Goal: Task Accomplishment & Management: Manage account settings

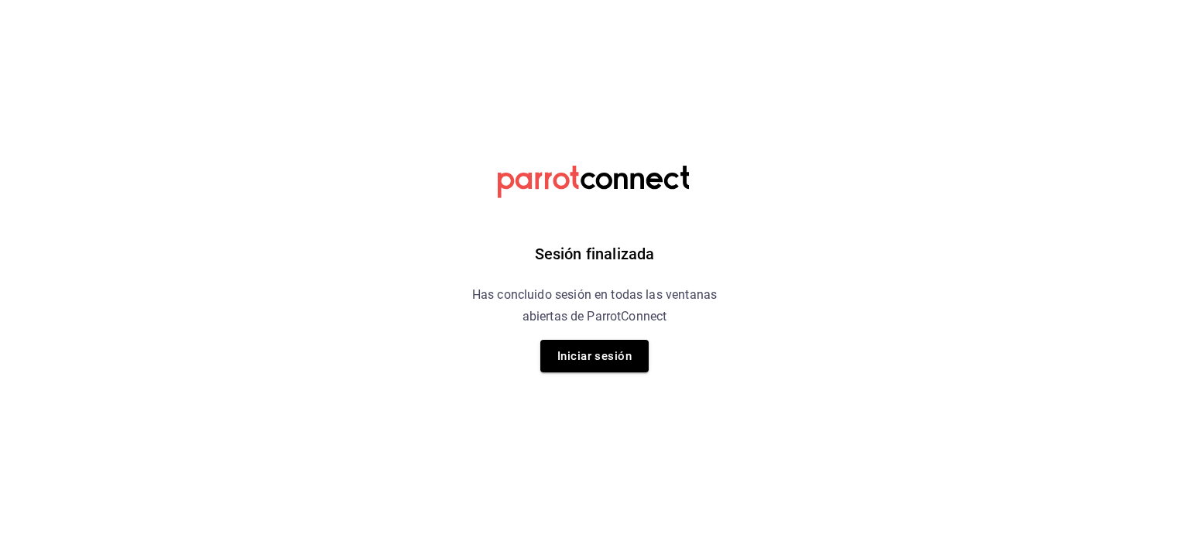
click at [579, 368] on button "Iniciar sesión" at bounding box center [594, 356] width 108 height 33
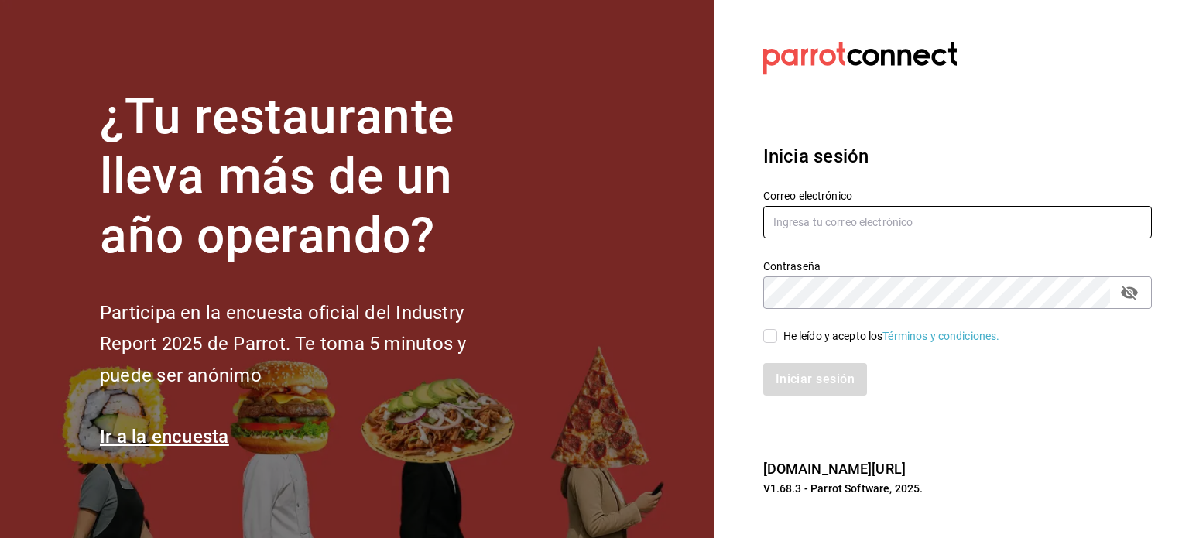
click at [766, 218] on input "text" at bounding box center [957, 222] width 389 height 33
type input "arnol@pogacafelicatessen.com"
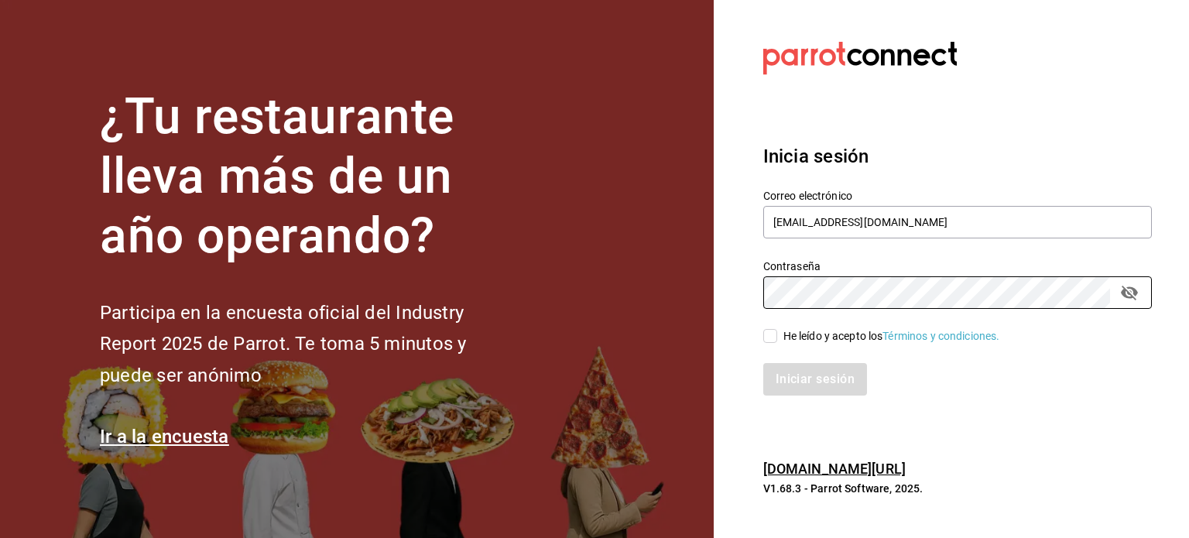
click at [1133, 287] on icon "passwordField" at bounding box center [1129, 292] width 19 height 19
click at [774, 340] on input "He leído y acepto los Términos y condiciones." at bounding box center [770, 336] width 14 height 14
checkbox input "true"
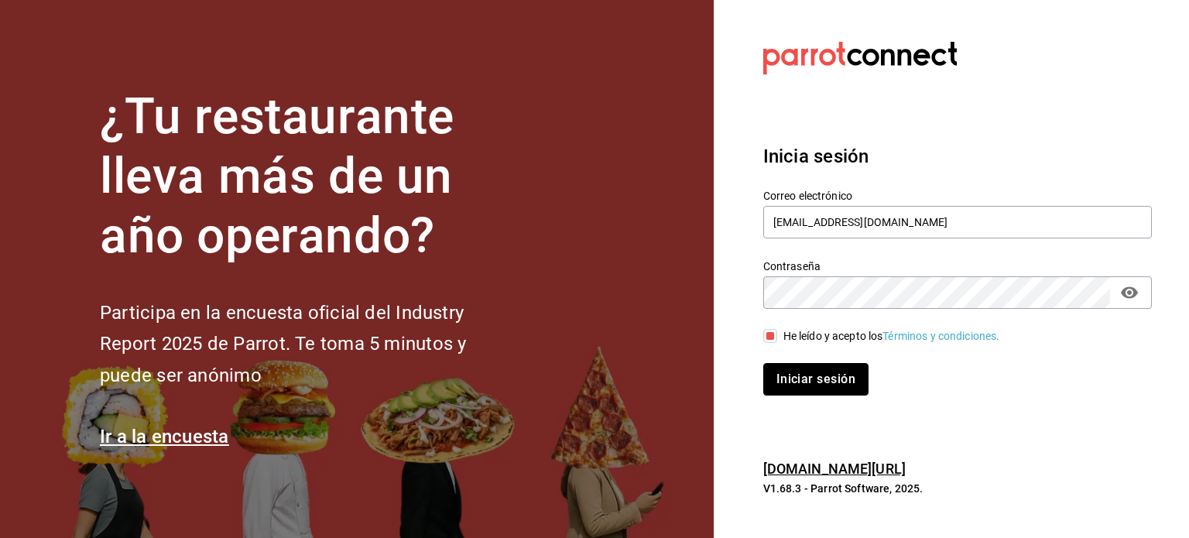
click at [791, 381] on button "Iniciar sesión" at bounding box center [815, 379] width 105 height 33
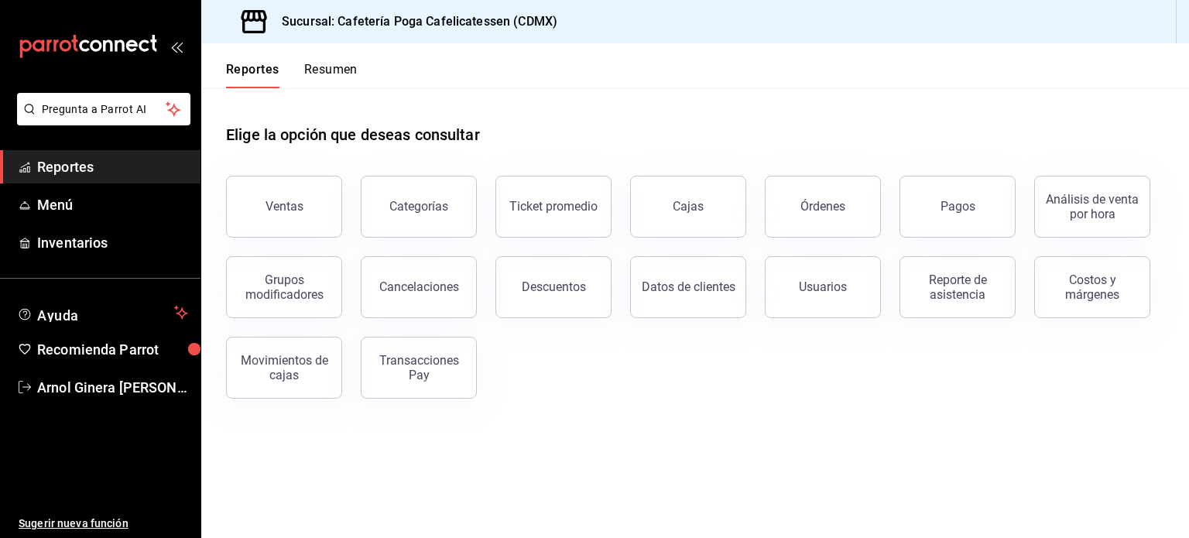
click at [1188, 200] on div "Elige la opción que deseas consultar Ventas Categorías Ticket promedio Cajas Ór…" at bounding box center [695, 255] width 988 height 335
click at [124, 216] on link "Menú" at bounding box center [100, 204] width 200 height 33
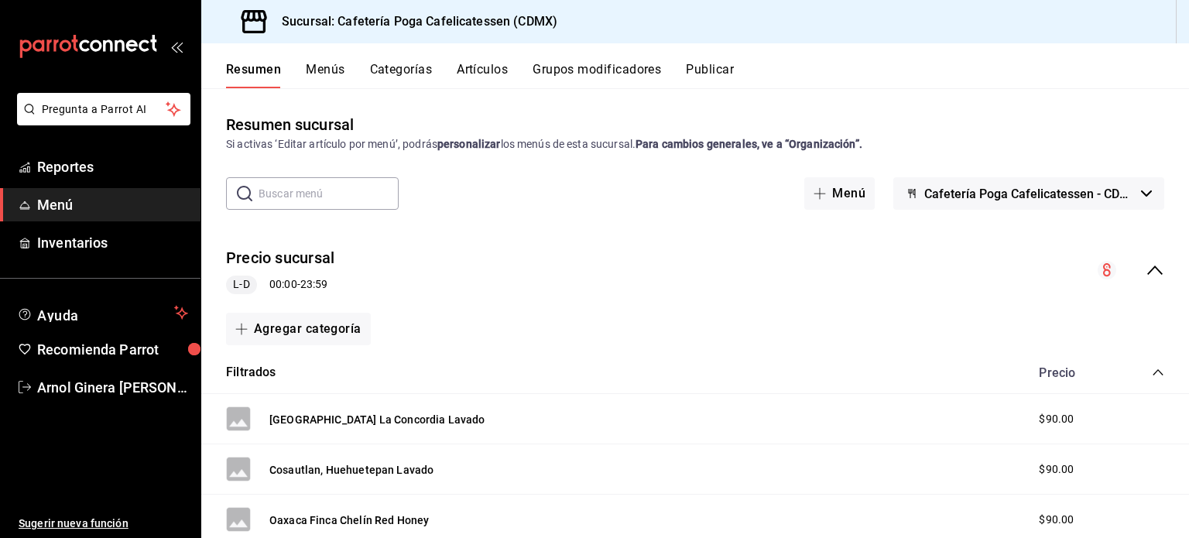
click at [1152, 369] on icon "collapse-category-row" at bounding box center [1158, 372] width 12 height 12
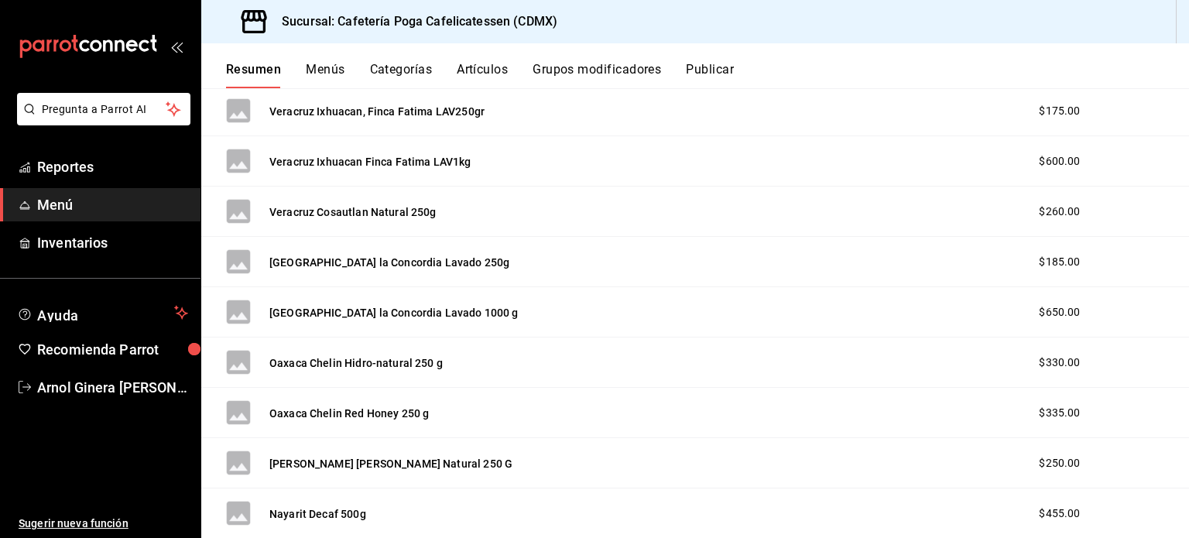
scroll to position [353, 0]
click at [393, 86] on button "Categorías" at bounding box center [401, 75] width 63 height 26
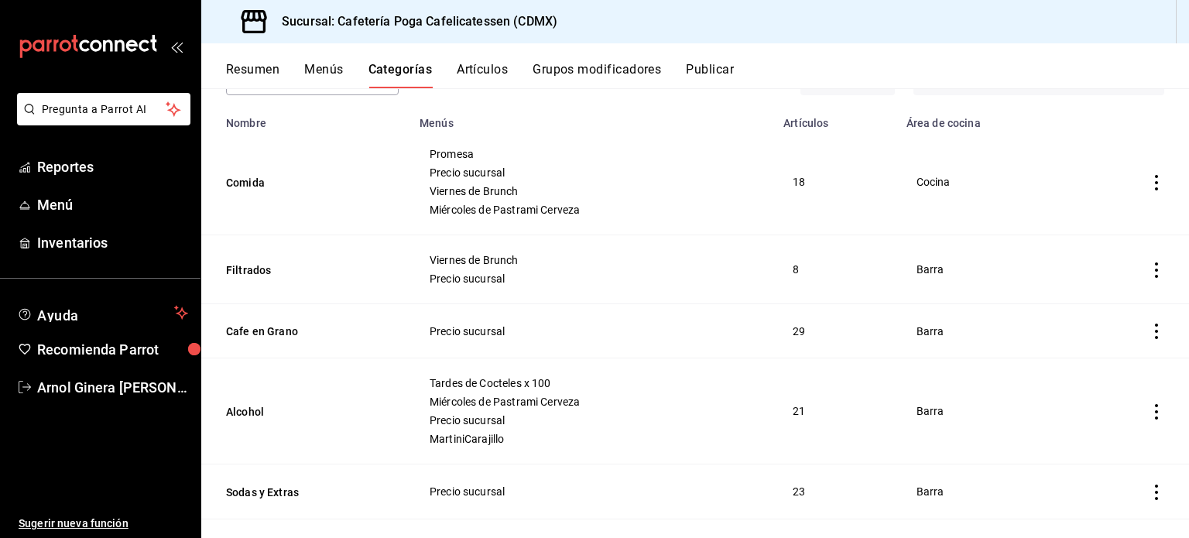
scroll to position [120, 0]
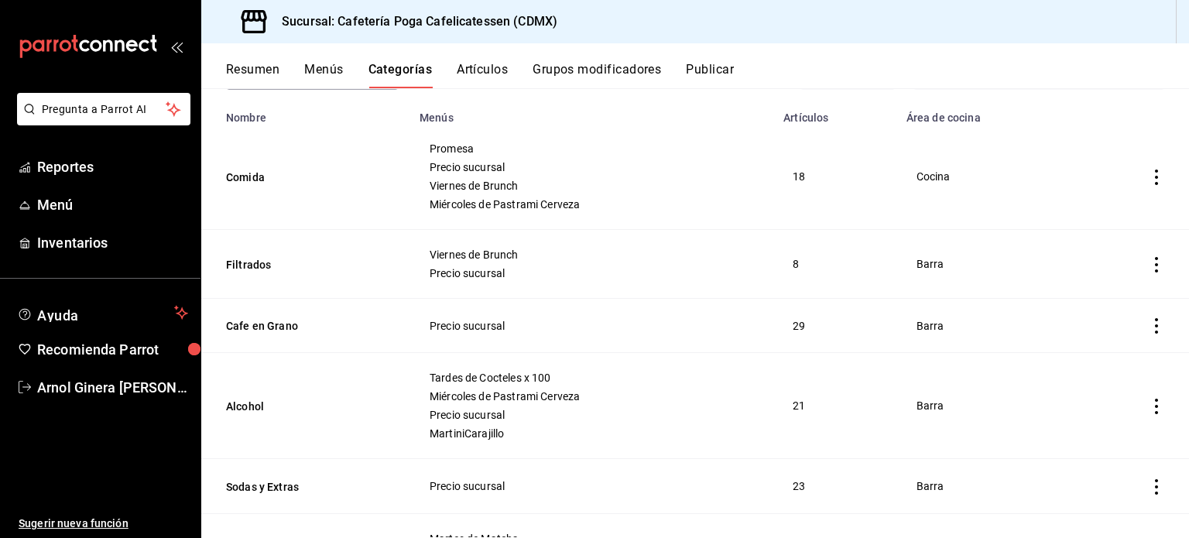
click at [254, 327] on button "Cafe en Grano" at bounding box center [303, 325] width 155 height 15
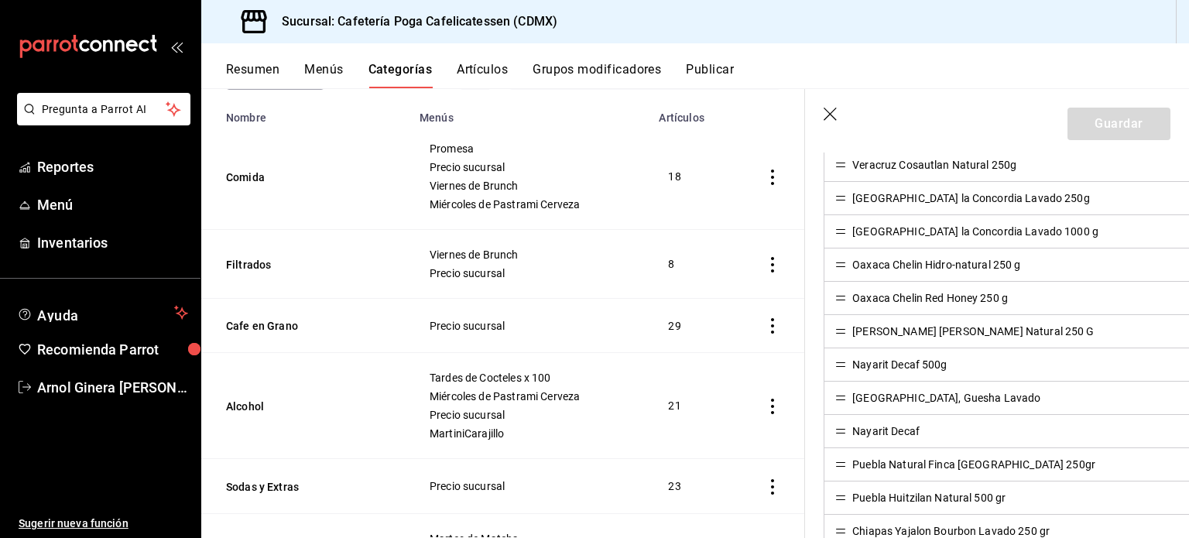
scroll to position [670, 0]
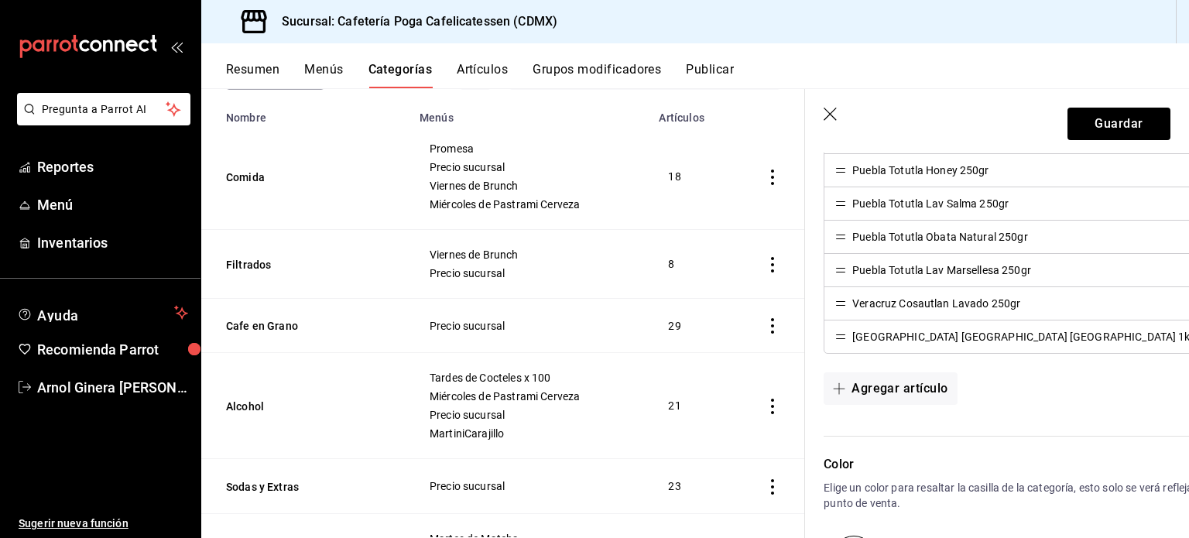
scroll to position [1303, 0]
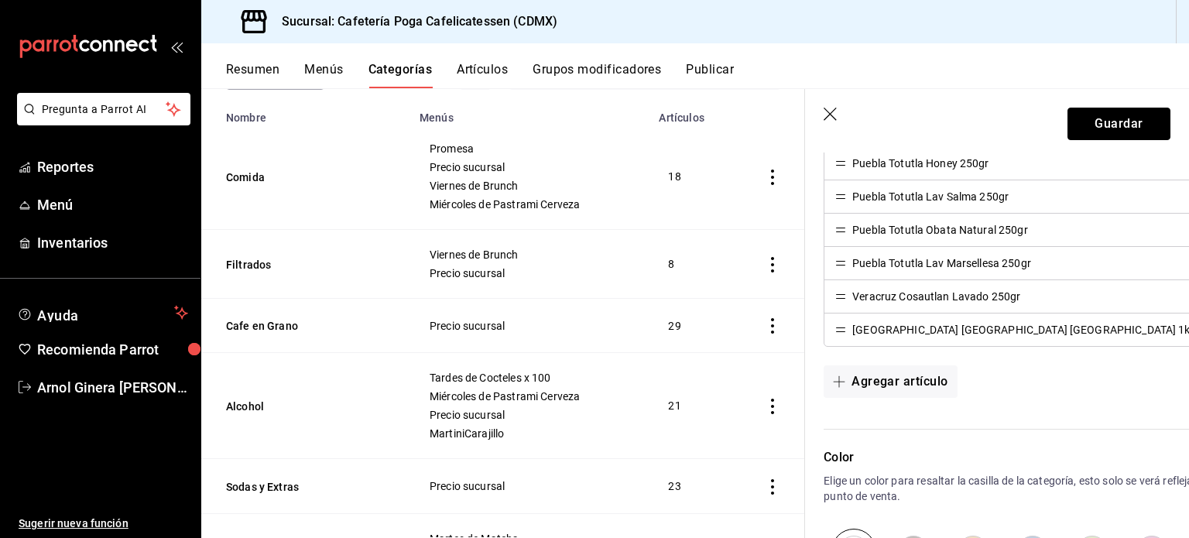
click at [1099, 135] on button "Guardar" at bounding box center [1119, 124] width 103 height 33
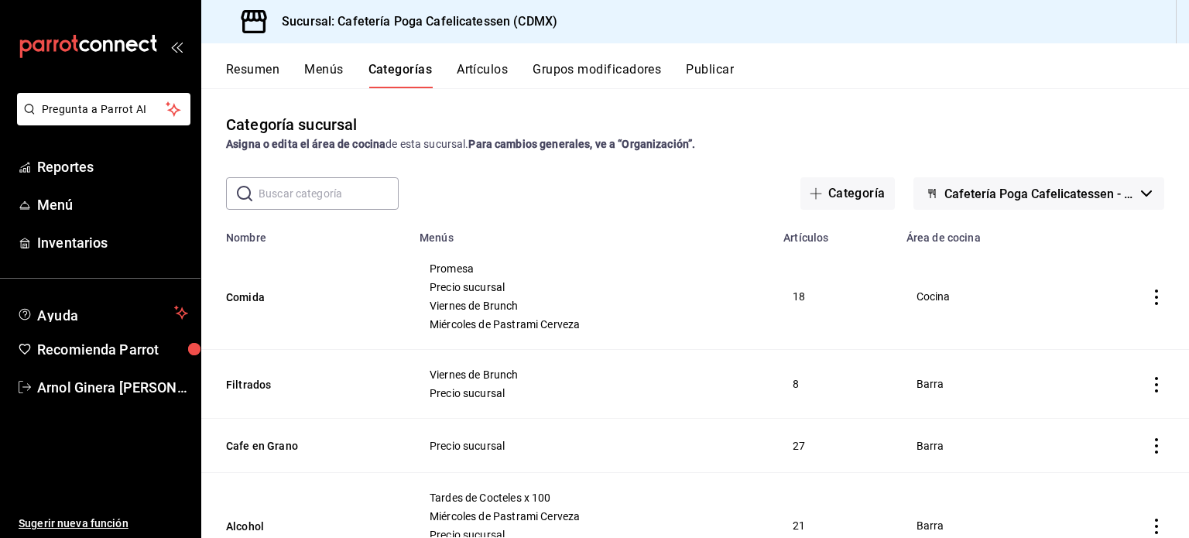
click at [313, 70] on button "Menús" at bounding box center [323, 75] width 39 height 26
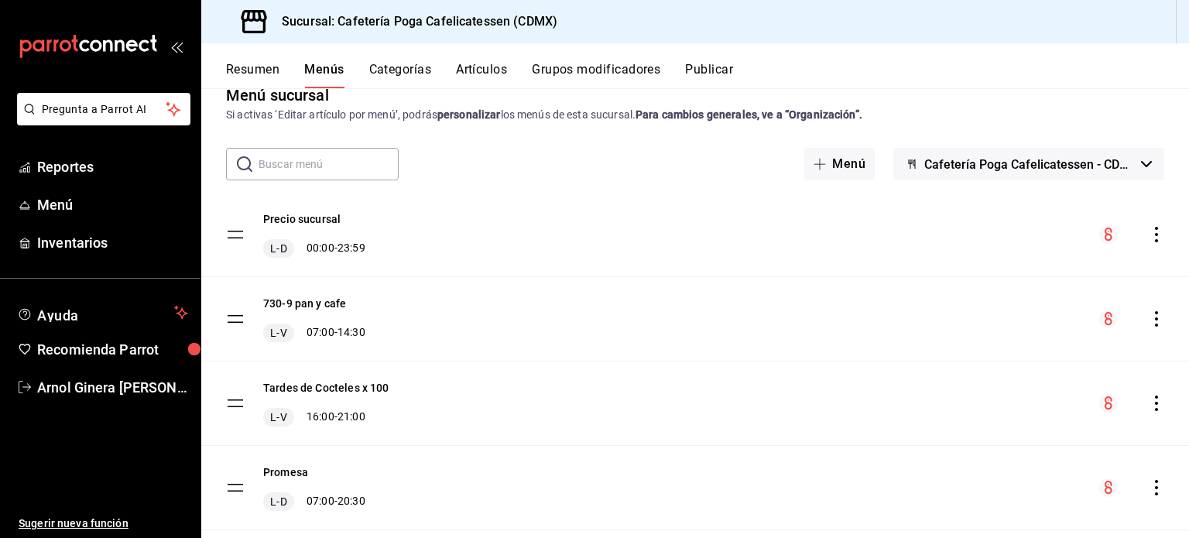
scroll to position [28, 0]
click at [321, 221] on button "Precio sucursal" at bounding box center [301, 220] width 77 height 15
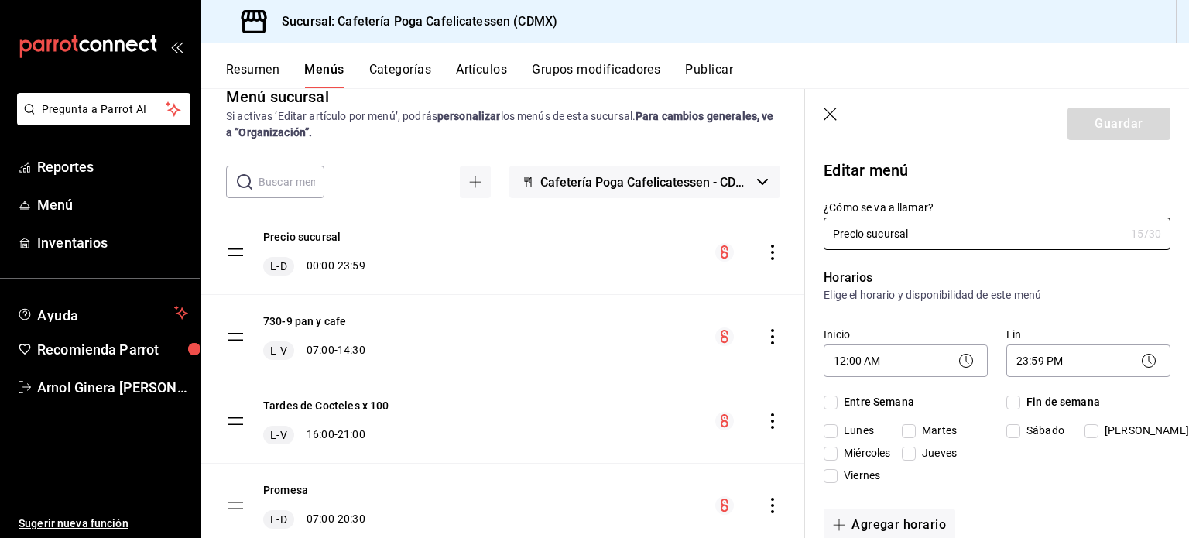
checkbox input "true"
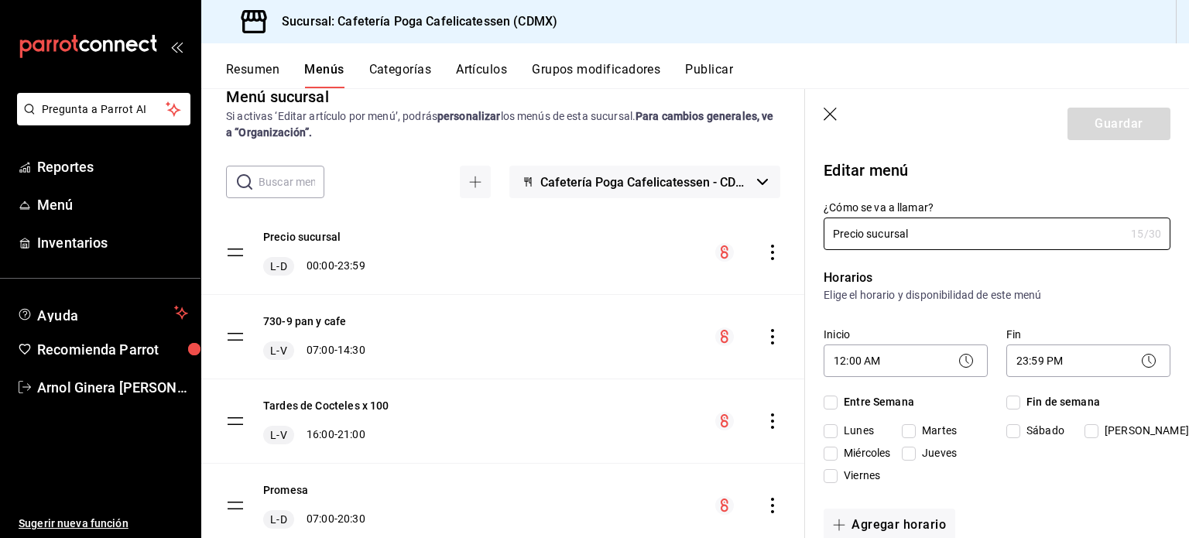
checkbox input "true"
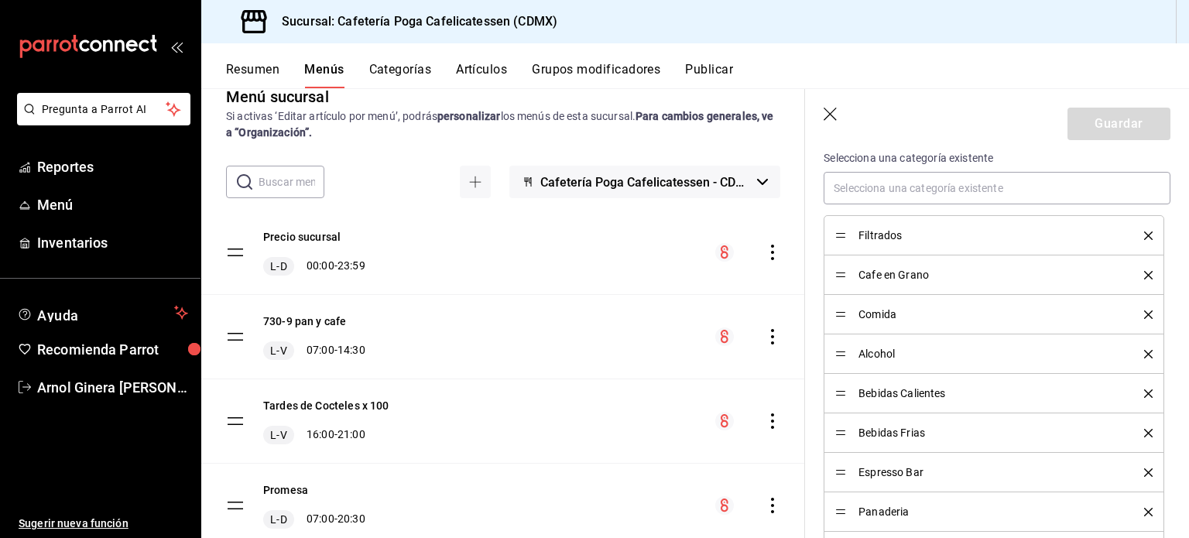
scroll to position [464, 0]
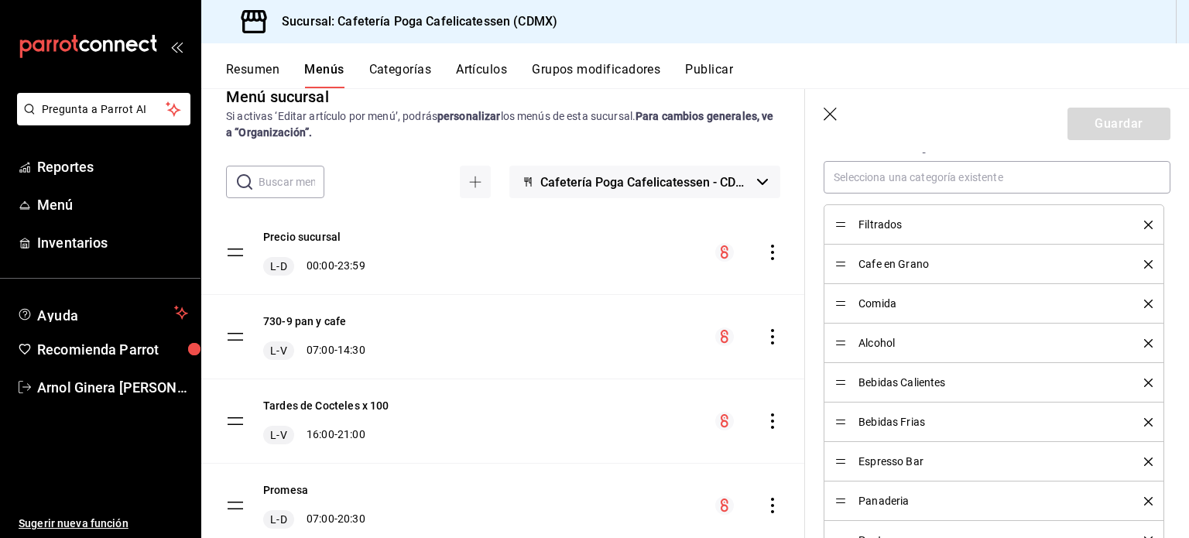
click at [876, 228] on span "Filtrados" at bounding box center [989, 224] width 262 height 11
click at [262, 77] on button "Resumen" at bounding box center [252, 75] width 53 height 26
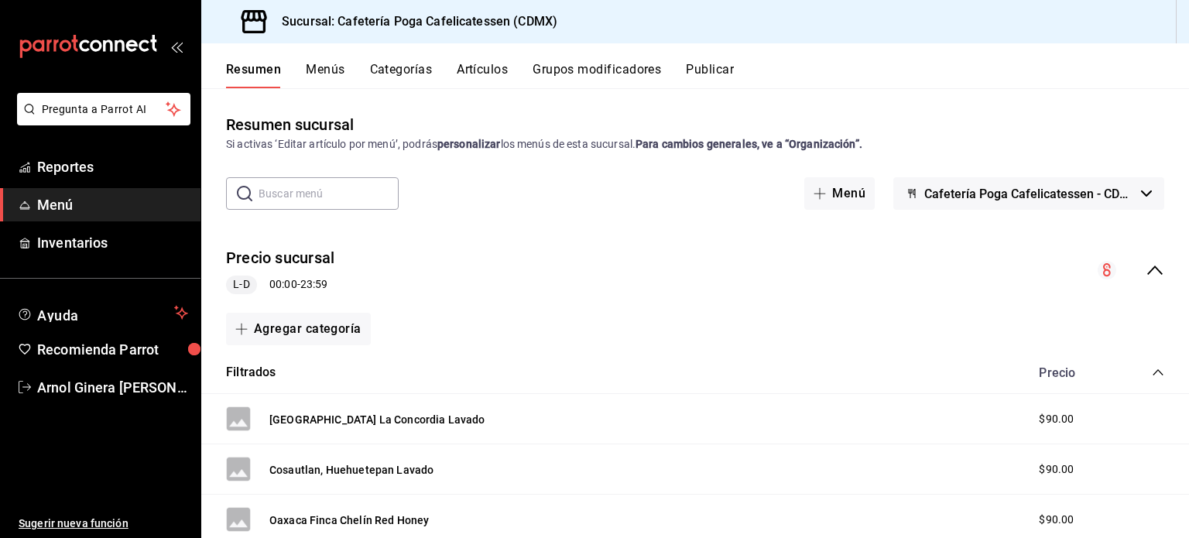
click at [483, 67] on button "Artículos" at bounding box center [482, 75] width 51 height 26
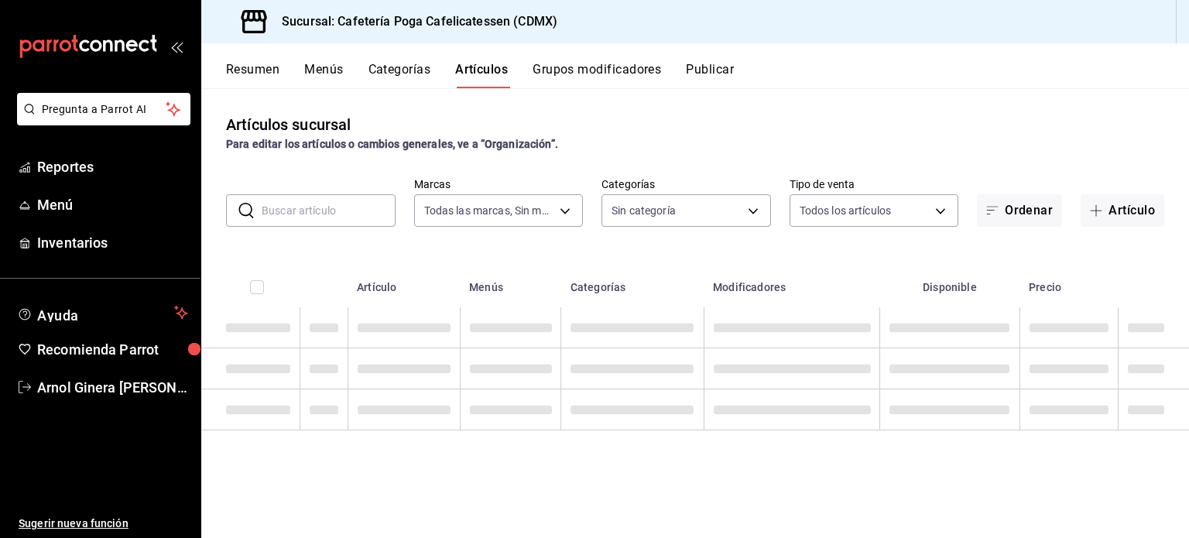
type input "40477ebc-11b7-44c8-b41f-e9c27c277bfa"
type input "5e5a06cc-9818-4f10-9947-d13ce7998e25,90c4a35c-cf9e-4c3f-a7db-b9996f6aa105,277ef…"
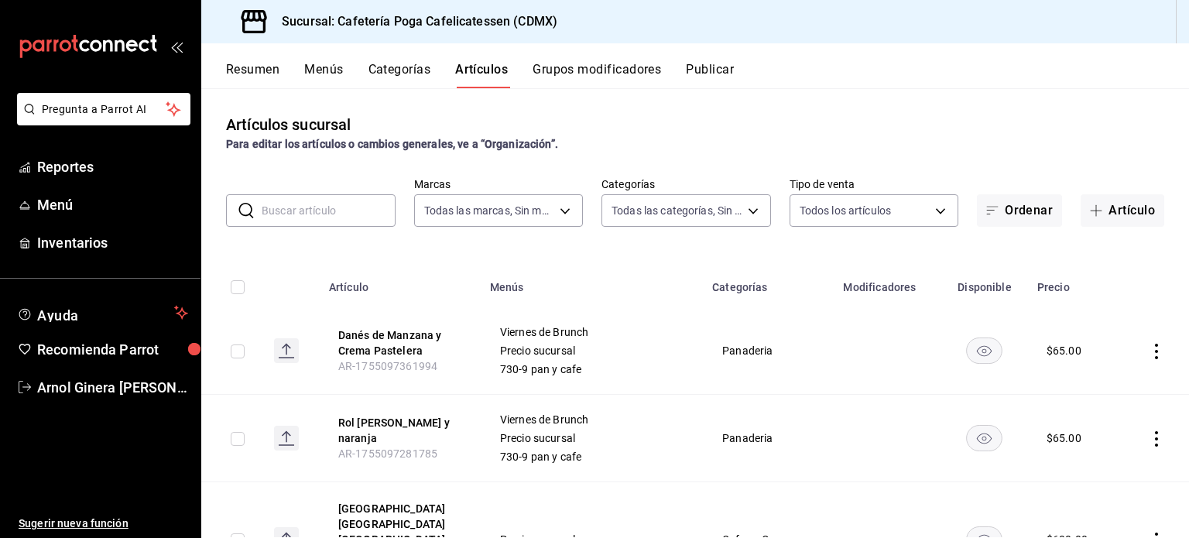
click at [248, 64] on button "Resumen" at bounding box center [252, 75] width 53 height 26
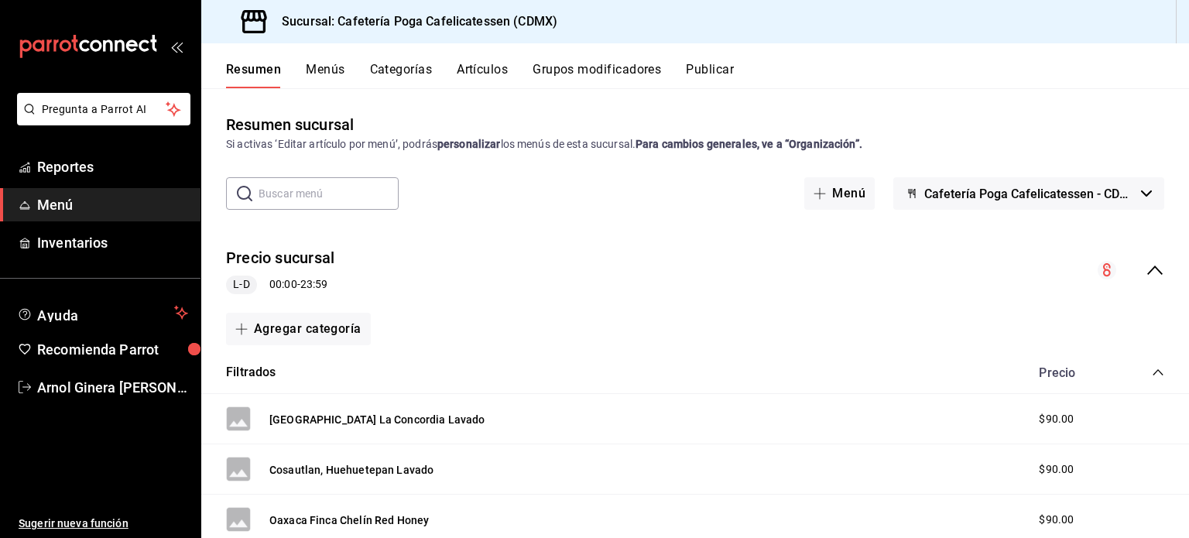
click at [1151, 270] on icon "collapse-menu-row" at bounding box center [1155, 270] width 19 height 19
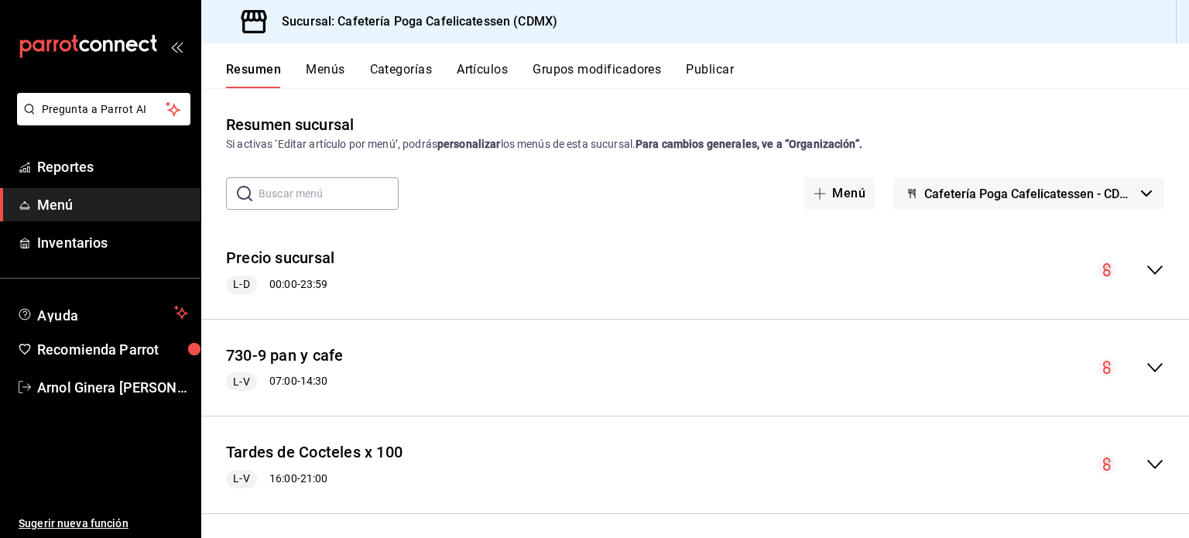
click at [1146, 266] on icon "collapse-menu-row" at bounding box center [1155, 270] width 19 height 19
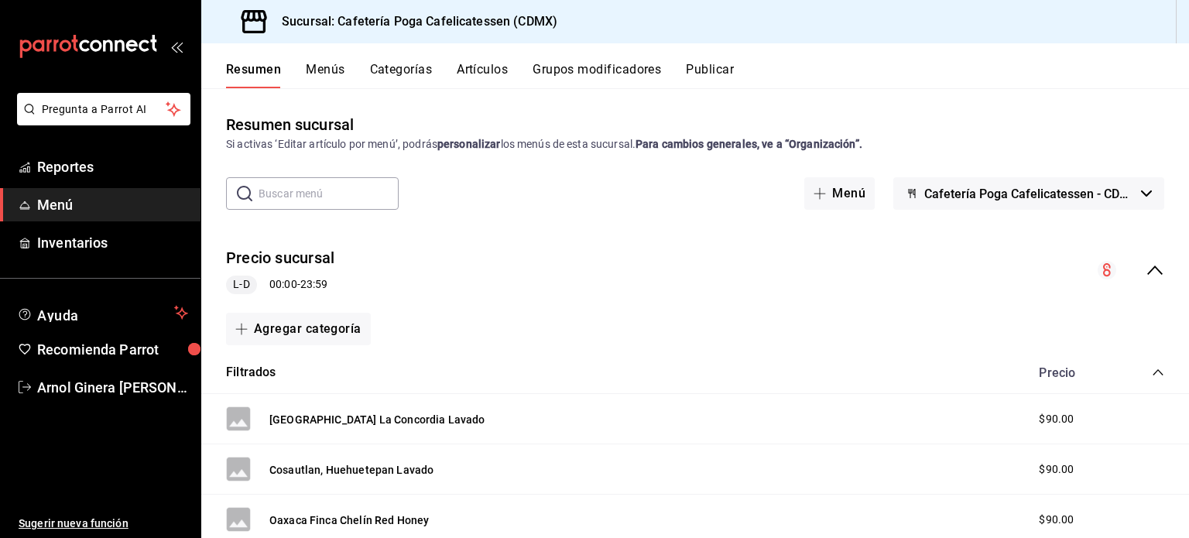
scroll to position [45, 0]
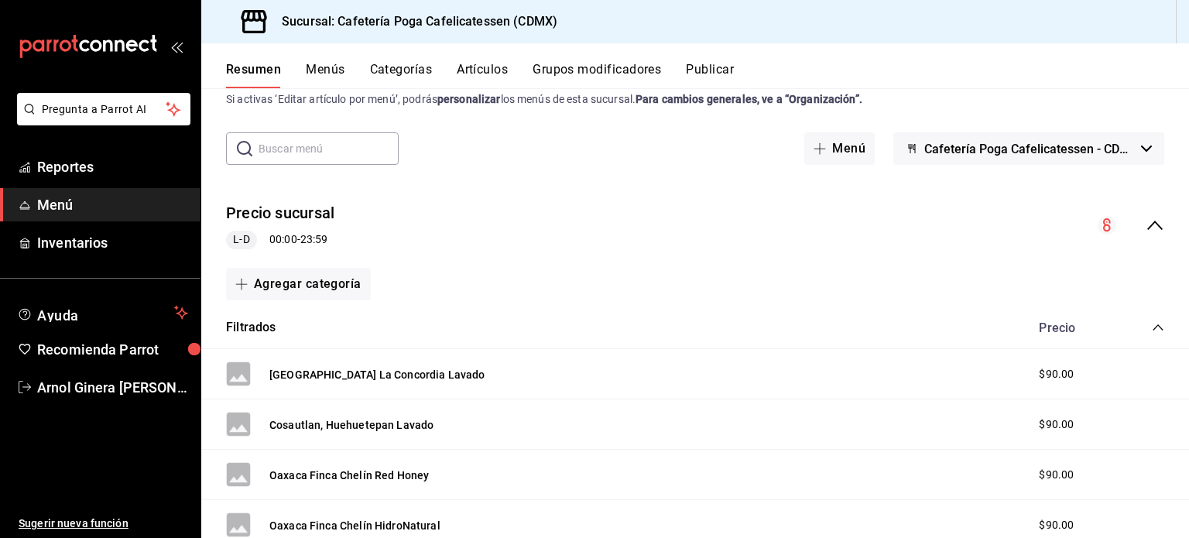
click at [1152, 328] on icon "collapse-category-row" at bounding box center [1158, 327] width 12 height 12
